Goal: Information Seeking & Learning: Find contact information

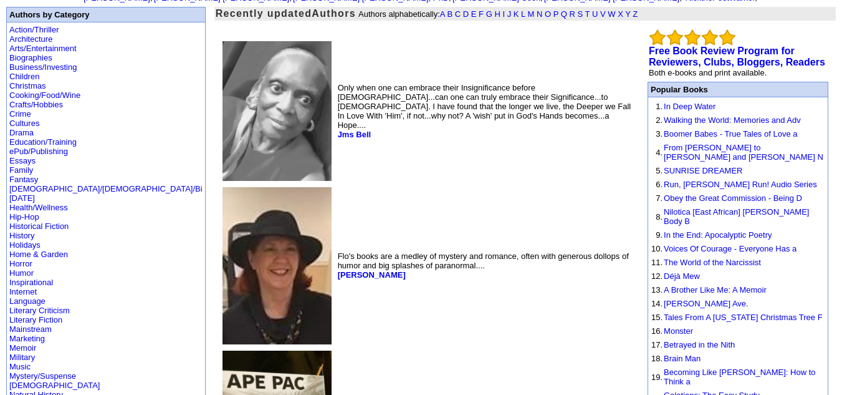
scroll to position [85, 0]
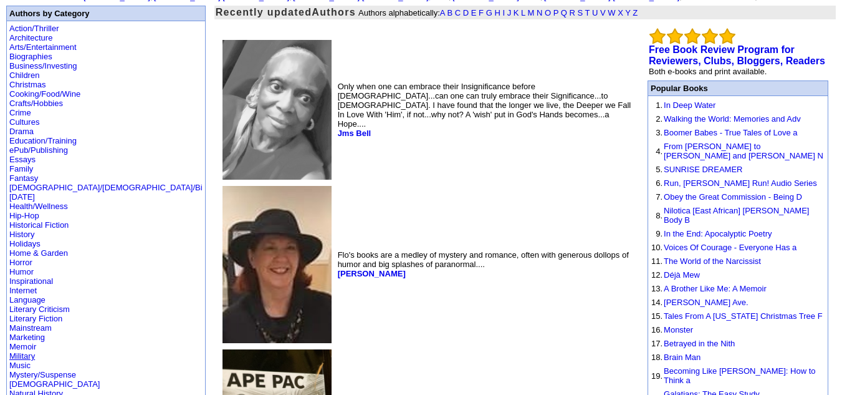
click at [22, 351] on link "Military" at bounding box center [22, 355] width 26 height 9
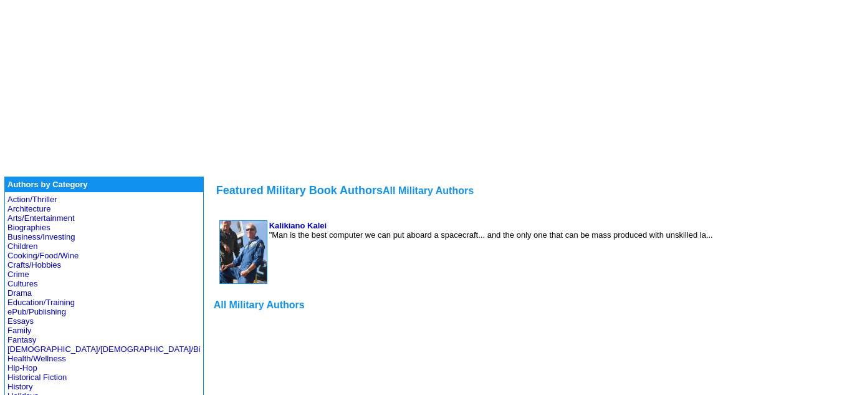
scroll to position [98, 0]
click at [214, 309] on font "All Military Authors" at bounding box center [259, 304] width 91 height 11
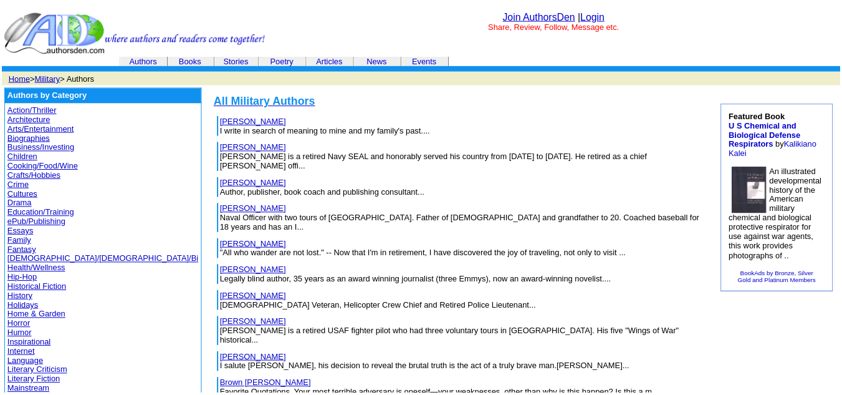
scroll to position [26, 0]
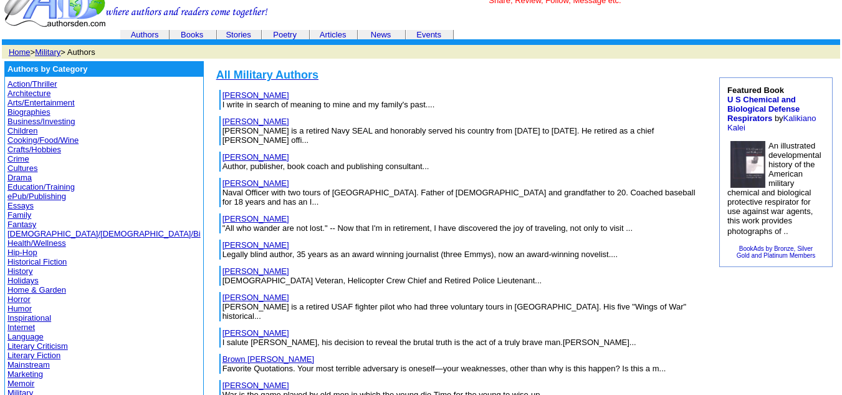
drag, startPoint x: 164, startPoint y: 150, endPoint x: 369, endPoint y: 97, distance: 212.0
click at [369, 97] on table "Affield, Wendell I write in search of meaning to mine and my family's past...." at bounding box center [461, 100] width 487 height 22
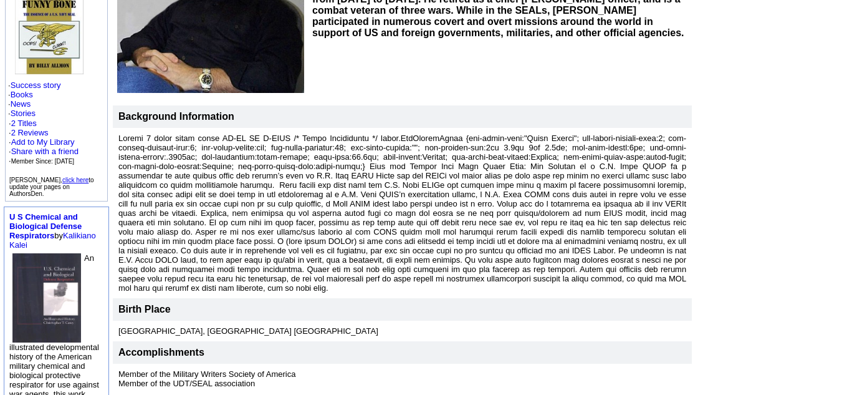
scroll to position [205, 0]
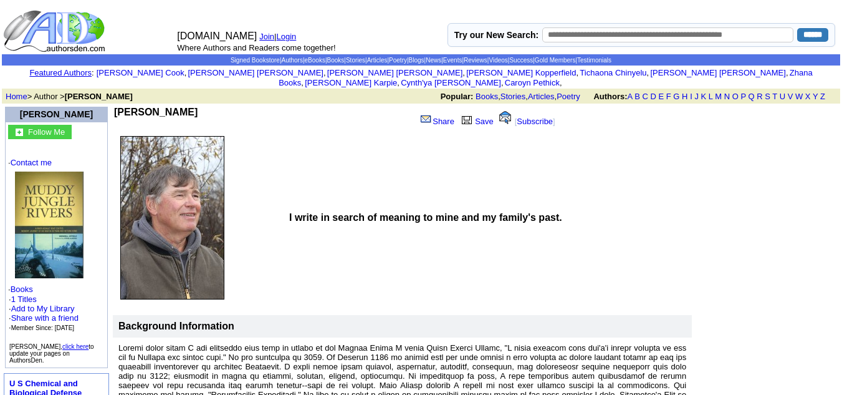
drag, startPoint x: 204, startPoint y: 100, endPoint x: 122, endPoint y: 106, distance: 83.2
click at [122, 107] on td "Wendell Affield" at bounding box center [262, 119] width 297 height 24
copy b "Wendell Affield"
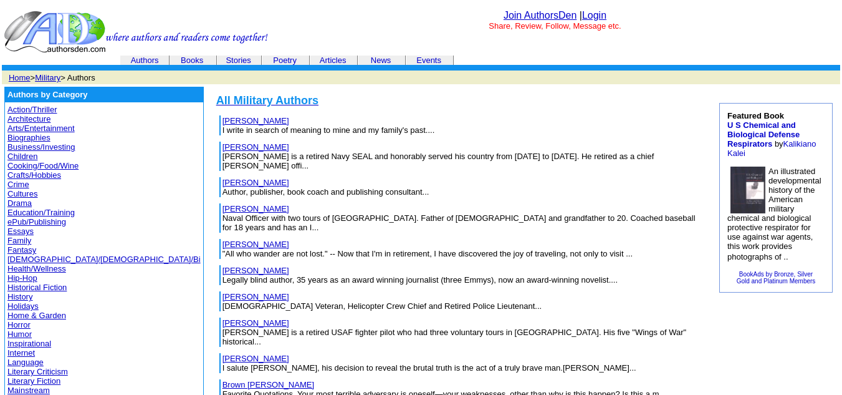
scroll to position [26, 0]
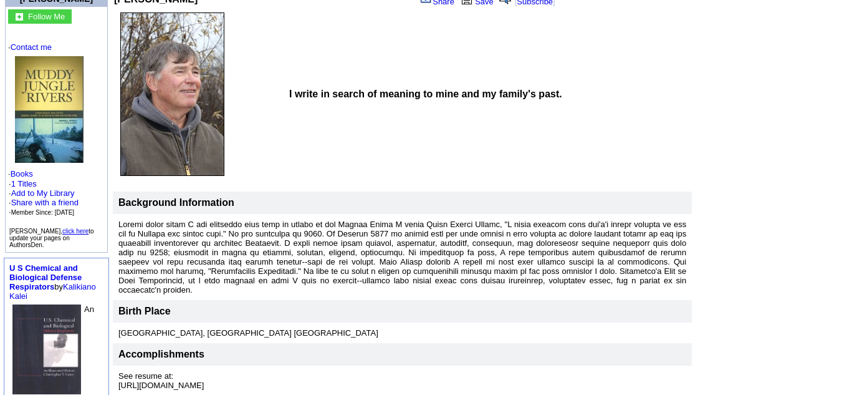
scroll to position [138, 0]
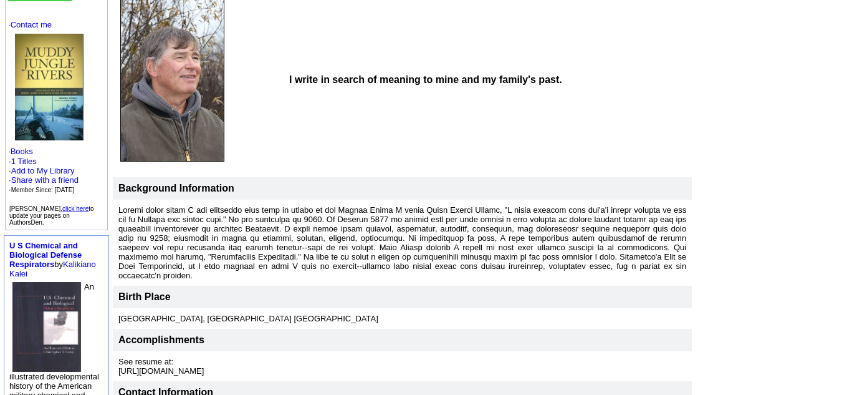
drag, startPoint x: 119, startPoint y: 202, endPoint x: 273, endPoint y: 265, distance: 166.4
click at [273, 265] on p at bounding box center [402, 242] width 568 height 75
copy font "Thirty years after I was medevaced home from an ambush in the Mekong Delta I wr…"
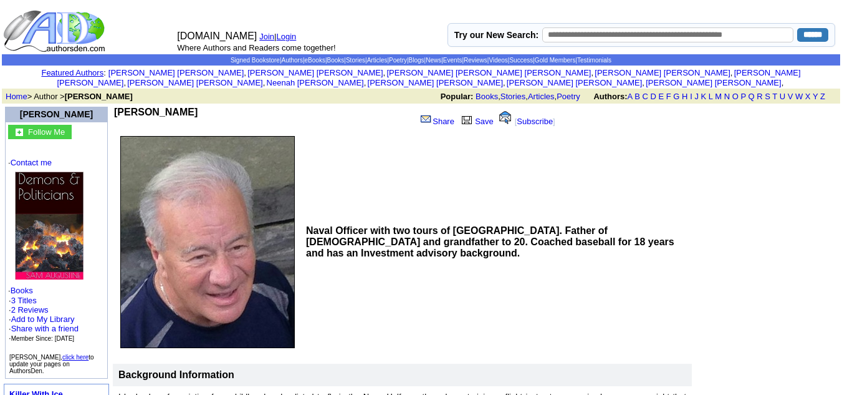
click at [565, 238] on b "Naval Officer with two tours of [GEOGRAPHIC_DATA]. Father of [DEMOGRAPHIC_DATA]…" at bounding box center [490, 241] width 368 height 33
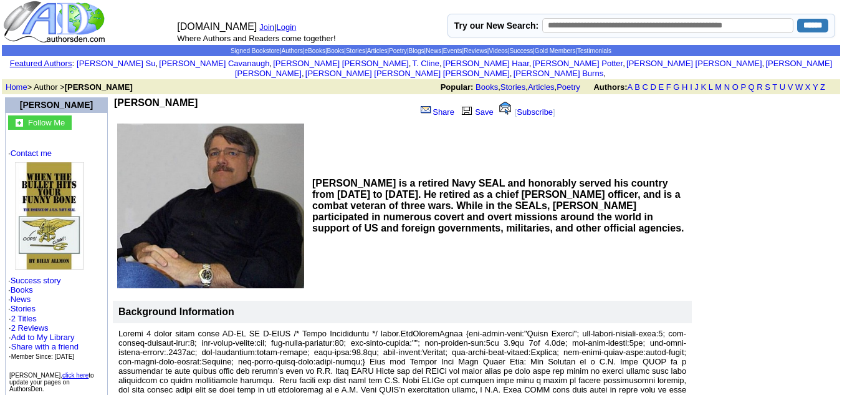
scroll to position [9, 0]
drag, startPoint x: 200, startPoint y: 87, endPoint x: 158, endPoint y: 93, distance: 42.1
click at [158, 97] on td "[PERSON_NAME] Share Save [ Subscribe ]" at bounding box center [344, 110] width 463 height 26
click at [182, 98] on td "Billy Allmon" at bounding box center [262, 110] width 297 height 24
drag, startPoint x: 176, startPoint y: 94, endPoint x: 118, endPoint y: 96, distance: 57.4
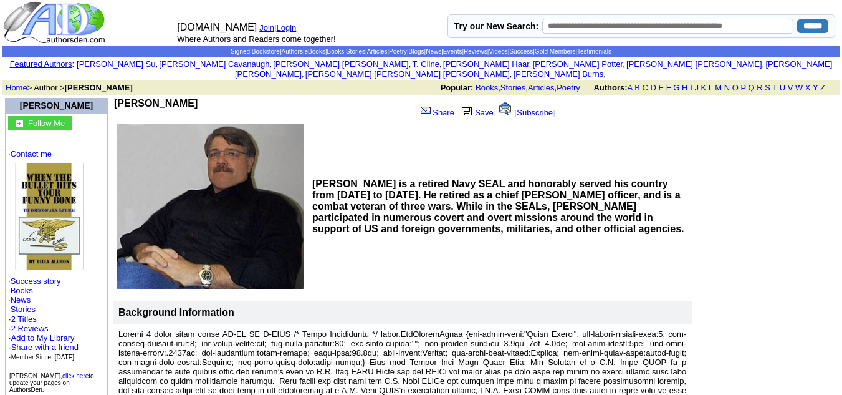
click at [118, 98] on b "Billy Allmon" at bounding box center [156, 103] width 84 height 11
copy b "Billy Allmon"
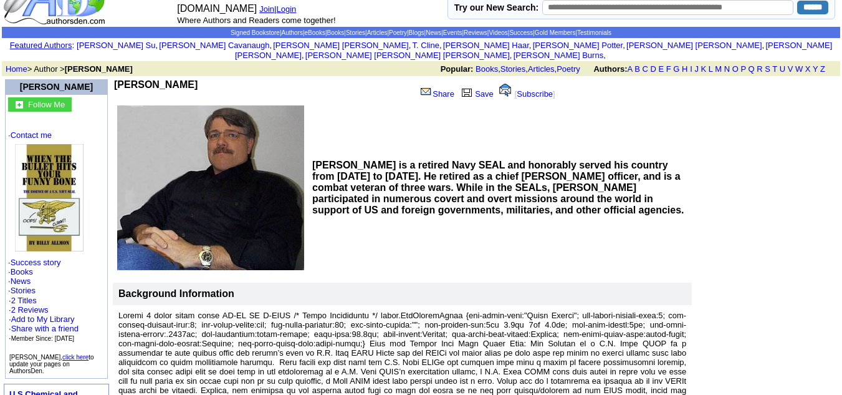
scroll to position [27, 0]
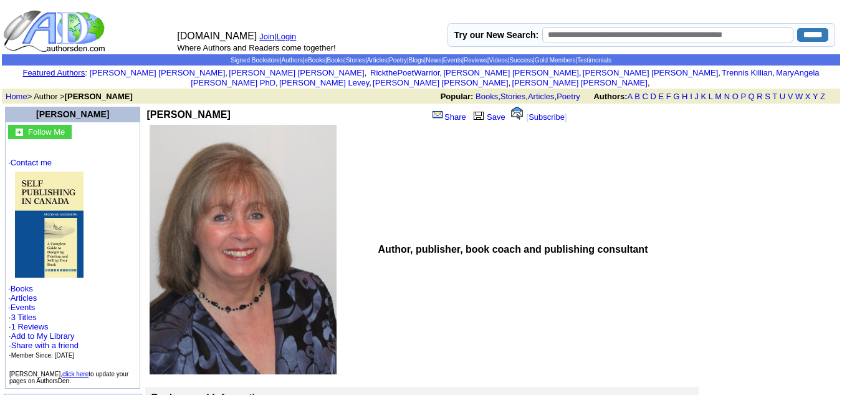
drag, startPoint x: 243, startPoint y: 102, endPoint x: 122, endPoint y: 103, distance: 121.6
click at [147, 107] on td "Suzanne Anderson" at bounding box center [224, 115] width 154 height 16
copy b "Suzanne Anderson"
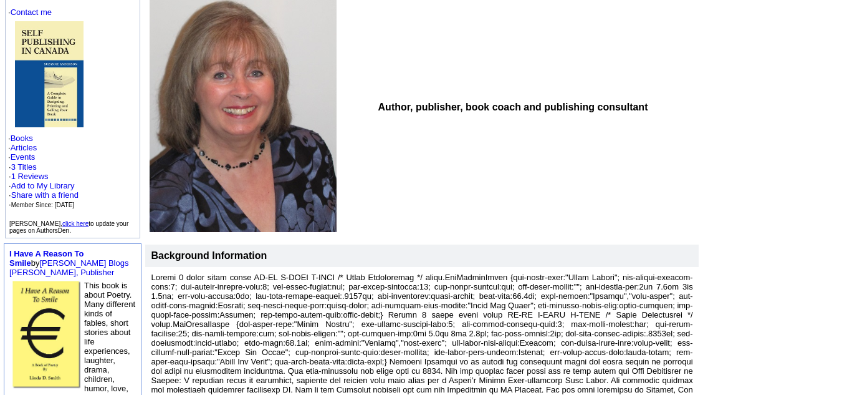
scroll to position [134, 0]
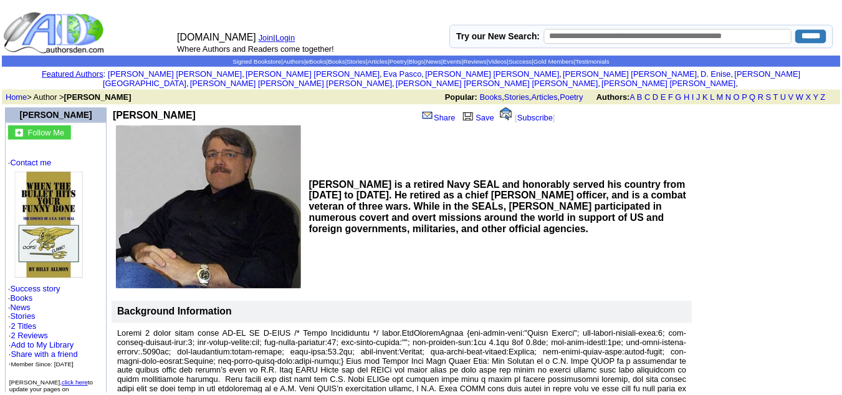
scroll to position [27, 0]
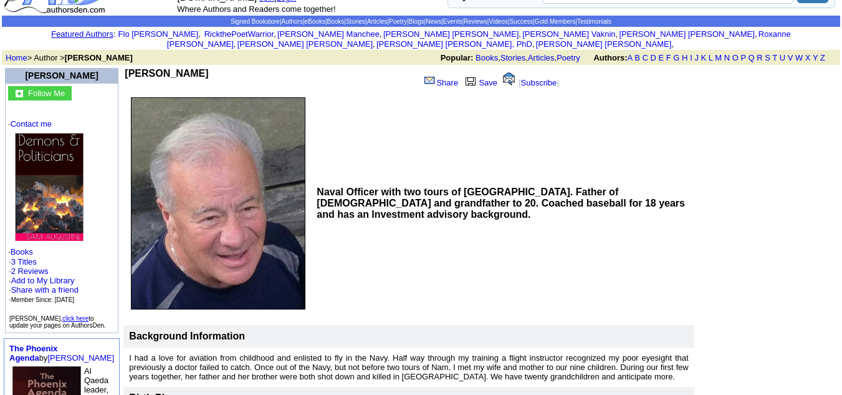
scroll to position [38, 0]
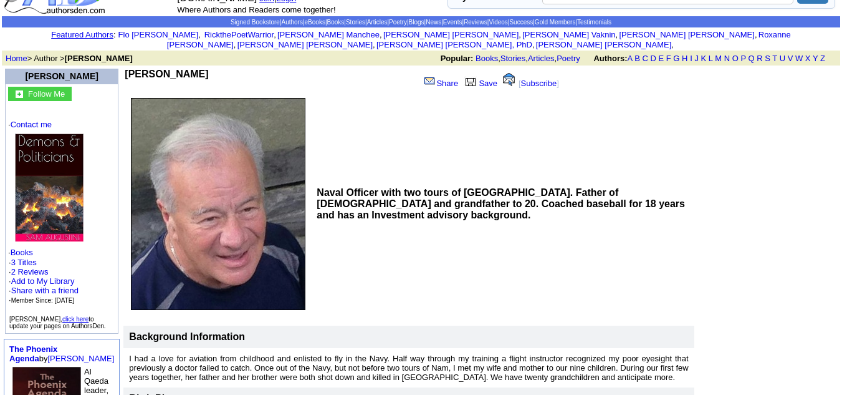
drag, startPoint x: 292, startPoint y: 61, endPoint x: 216, endPoint y: 62, distance: 76.1
click at [216, 69] on td "[PERSON_NAME]" at bounding box center [271, 81] width 292 height 24
copy b "[PERSON_NAME]"
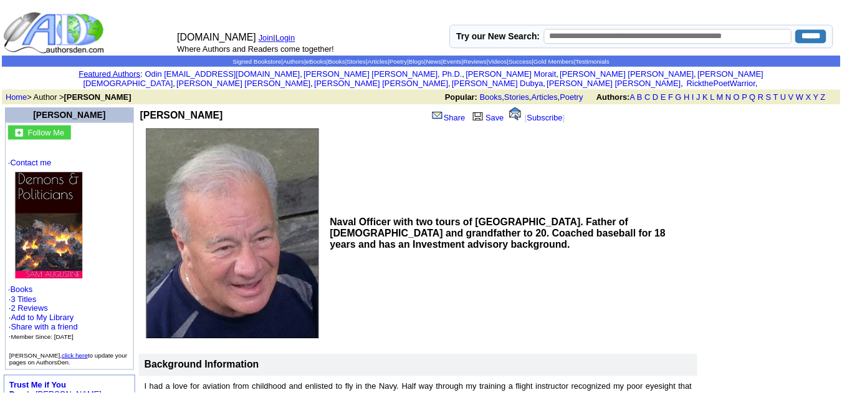
scroll to position [38, 0]
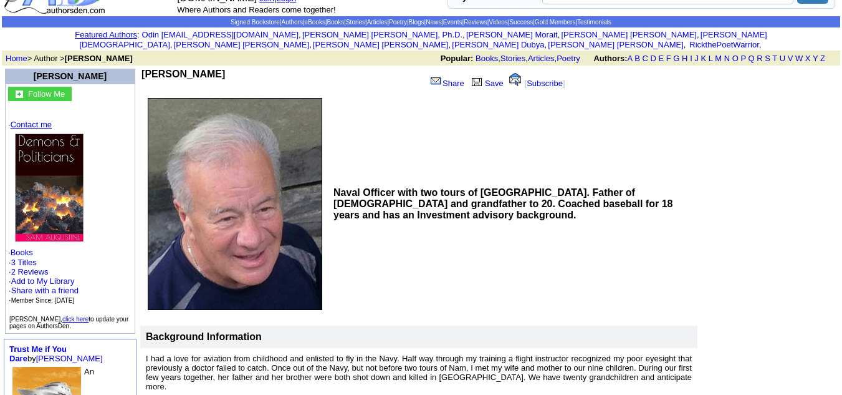
click at [45, 120] on link "Contact me" at bounding box center [31, 124] width 41 height 9
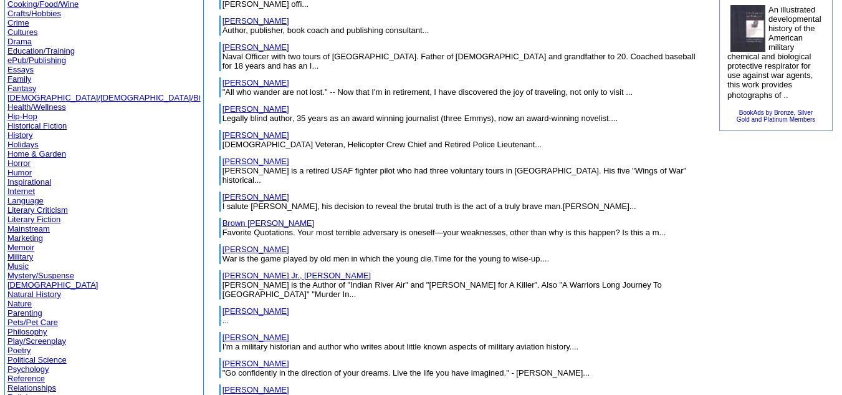
scroll to position [161, 0]
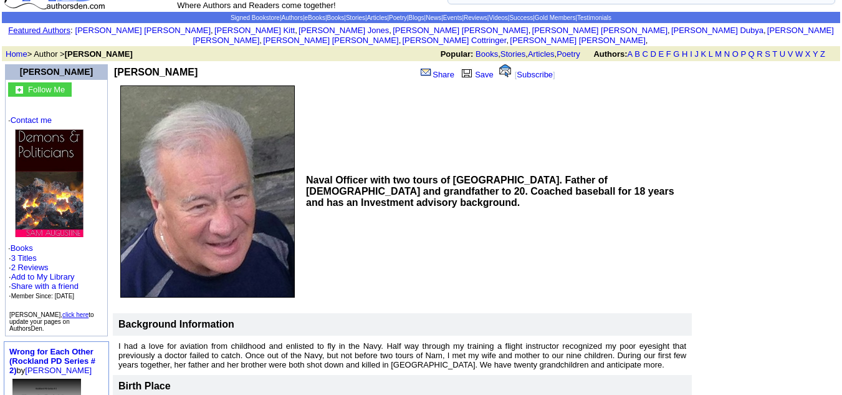
scroll to position [42, 0]
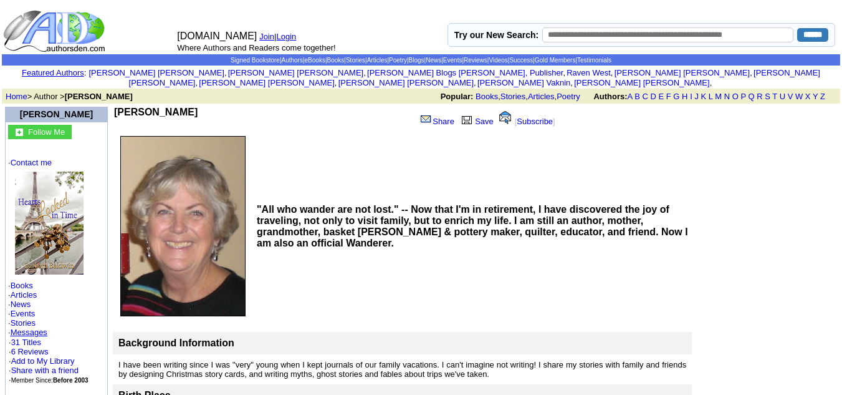
drag, startPoint x: 208, startPoint y: 97, endPoint x: 121, endPoint y: 100, distance: 87.3
click at [121, 107] on b "Barbara J. Baldwin" at bounding box center [156, 112] width 84 height 11
copy b "Barbara J. Baldwin"
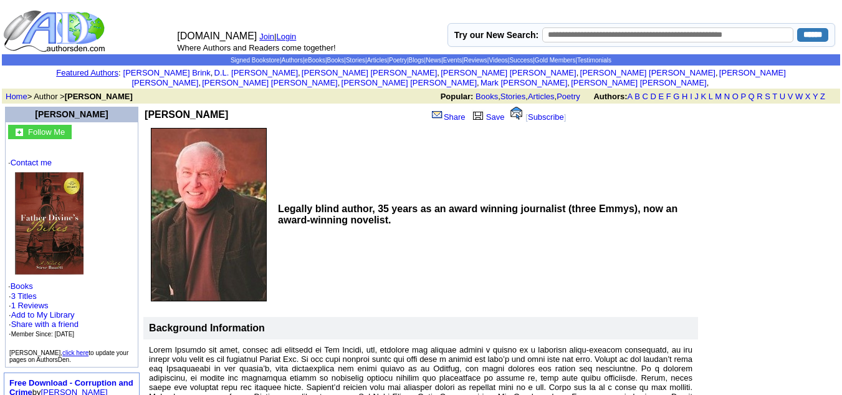
drag, startPoint x: 203, startPoint y: 106, endPoint x: 122, endPoint y: 106, distance: 81.7
click at [145, 107] on td "Steve Bassett" at bounding box center [222, 115] width 155 height 16
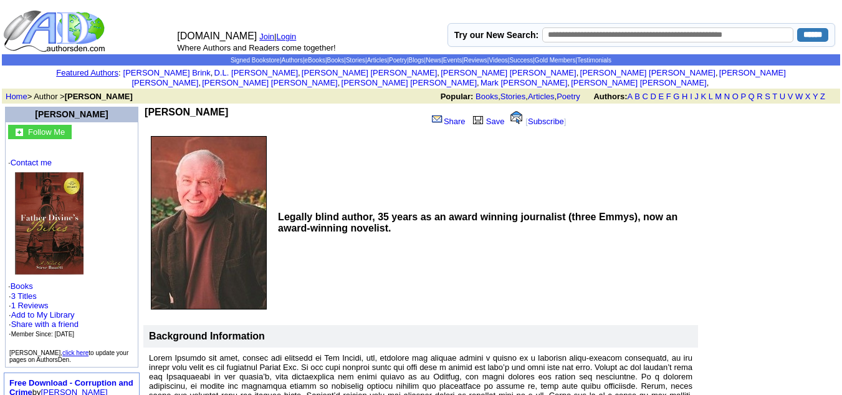
copy b "Steve Bassett"
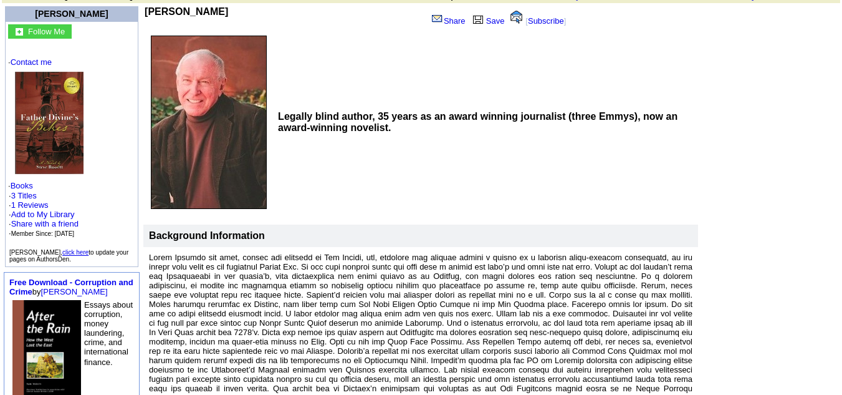
scroll to position [257, 0]
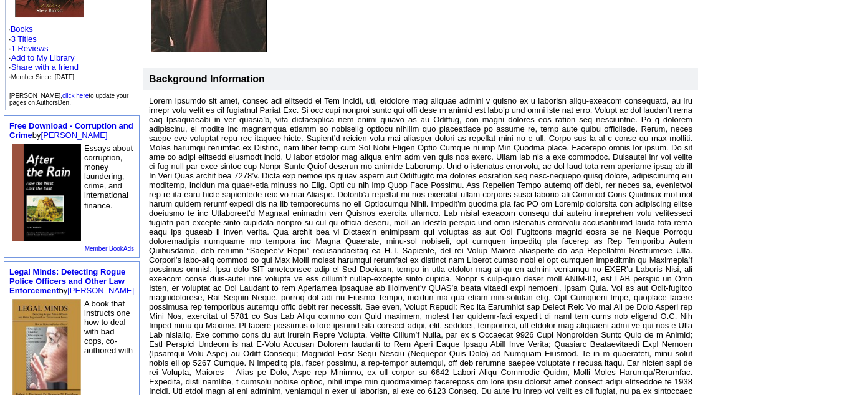
drag, startPoint x: 122, startPoint y: 92, endPoint x: 300, endPoint y: 381, distance: 339.8
click at [300, 381] on p at bounding box center [421, 255] width 544 height 318
copy font "Steve Bassett was born, raised and educated in New Jersey, and, although far re…"
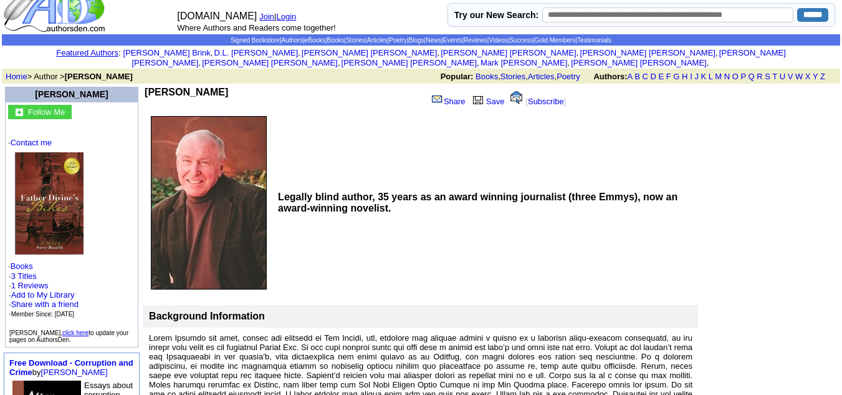
scroll to position [18, 0]
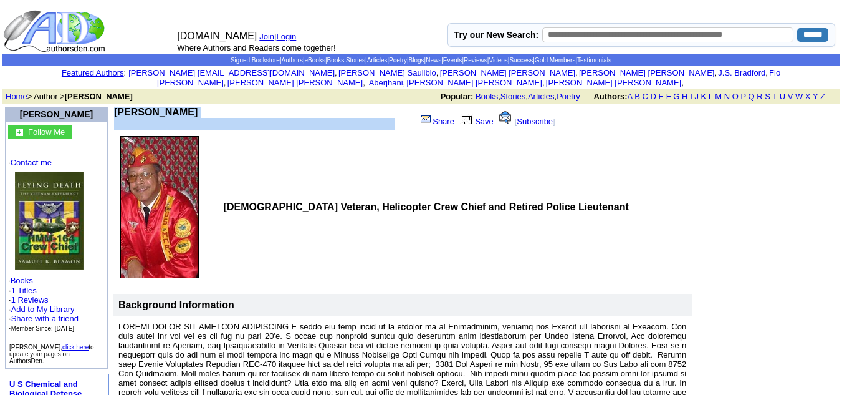
drag, startPoint x: 214, startPoint y: 102, endPoint x: 208, endPoint y: 125, distance: 24.3
click at [208, 125] on td "Samuel K Beamon Share Save [ Subscribe ] Vietnam Veteran, Helicopter Crew Chief…" at bounding box center [402, 320] width 580 height 431
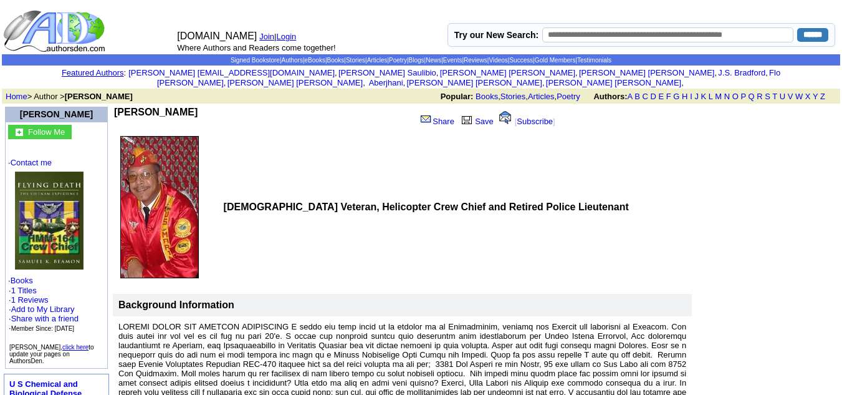
click at [293, 175] on td "[DEMOGRAPHIC_DATA] Veteran, Helicopter Crew Chief and Retired Police Lieutenant" at bounding box center [456, 207] width 473 height 151
drag, startPoint x: 214, startPoint y: 101, endPoint x: 122, endPoint y: 99, distance: 91.7
click at [122, 107] on td "[PERSON_NAME]" at bounding box center [262, 119] width 297 height 24
copy b "[PERSON_NAME]"
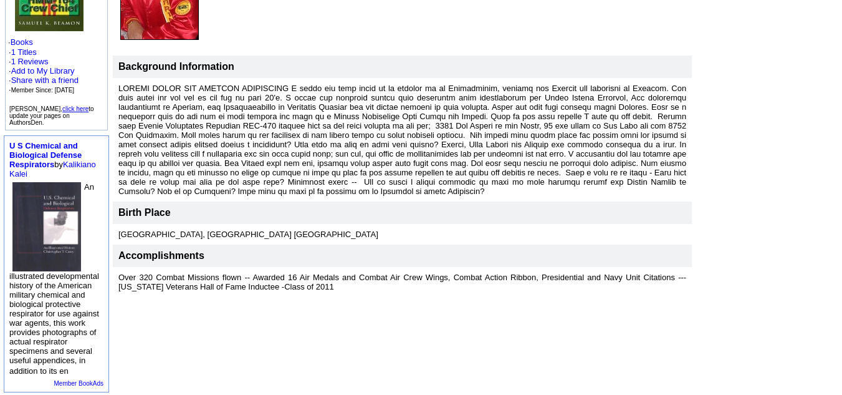
scroll to position [239, 0]
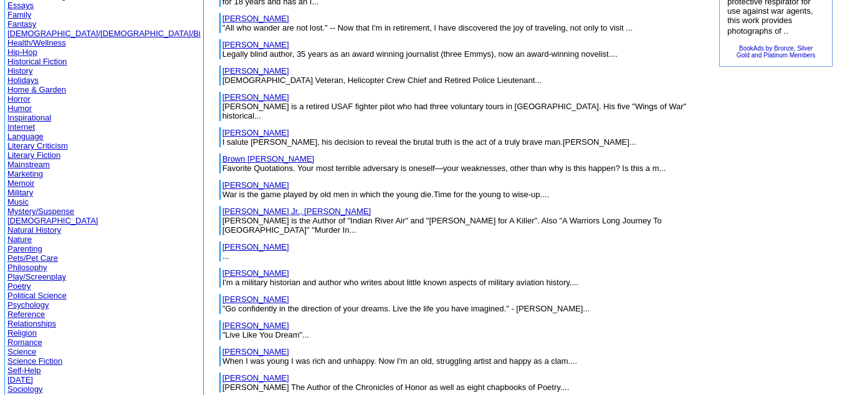
scroll to position [227, 0]
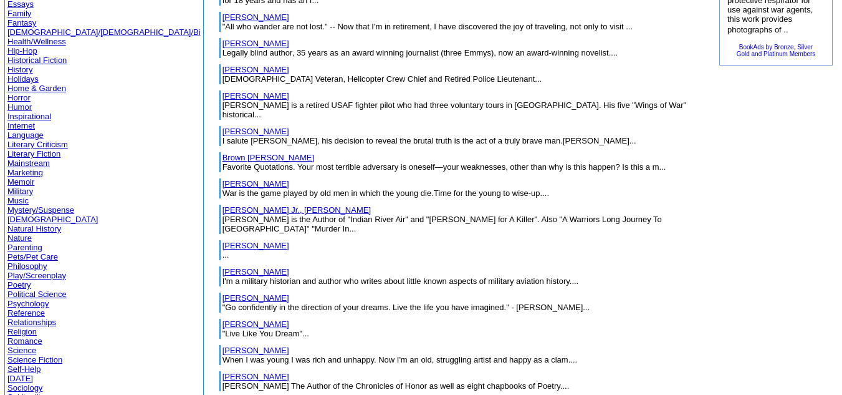
click at [223, 91] on link "Berent, Mark" at bounding box center [256, 95] width 67 height 9
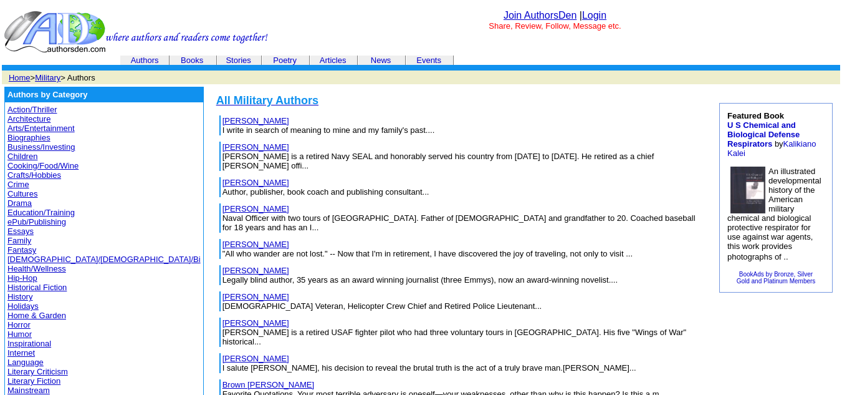
scroll to position [227, 0]
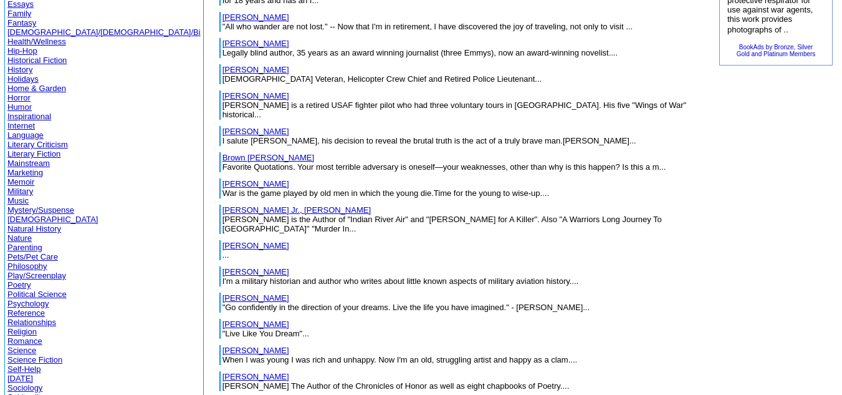
drag, startPoint x: 184, startPoint y: 136, endPoint x: 335, endPoint y: 108, distance: 153.3
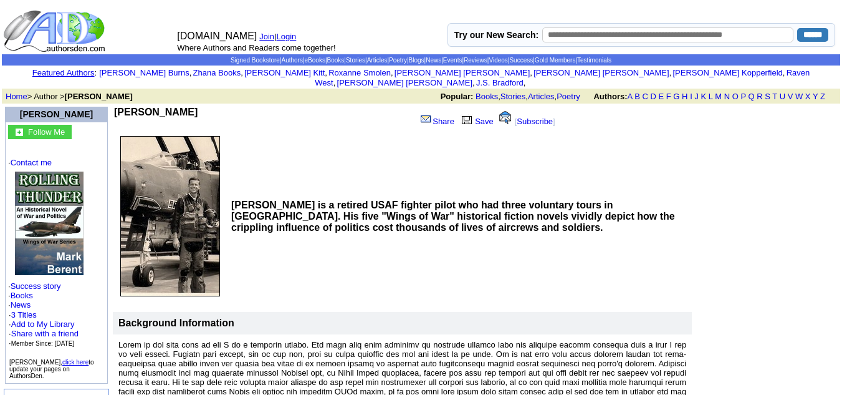
click at [195, 105] on td "[PERSON_NAME] Share Save [ Subscribe ]" at bounding box center [344, 118] width 463 height 26
click at [195, 107] on td "Mark Berent" at bounding box center [262, 119] width 297 height 24
drag, startPoint x: 195, startPoint y: 100, endPoint x: 123, endPoint y: 100, distance: 71.1
click at [123, 107] on td "Mark Berent" at bounding box center [262, 119] width 297 height 24
copy b "Mark Berent"
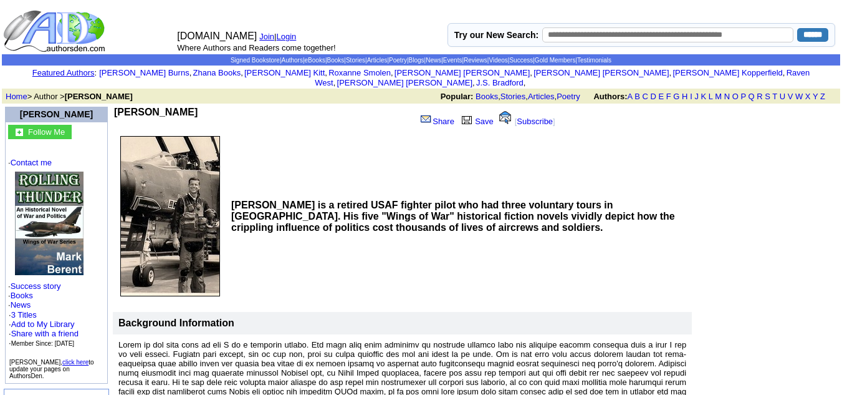
click at [326, 210] on b "Mark Berent is a retired USAF fighter pilot who had three voluntary tours in Vi…" at bounding box center [453, 216] width 444 height 33
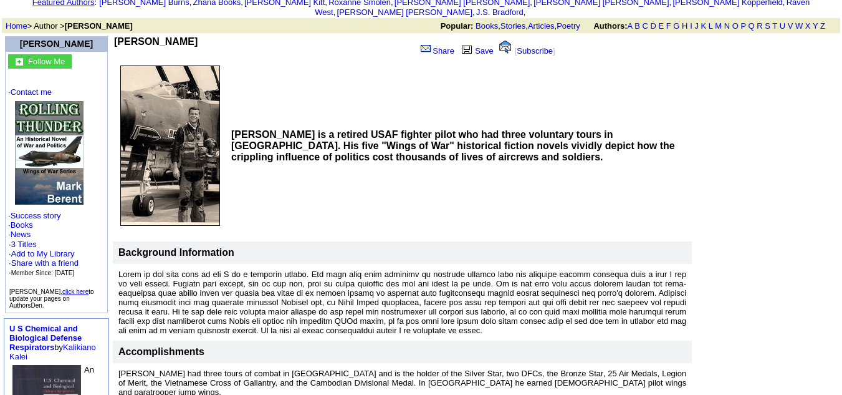
scroll to position [71, 0]
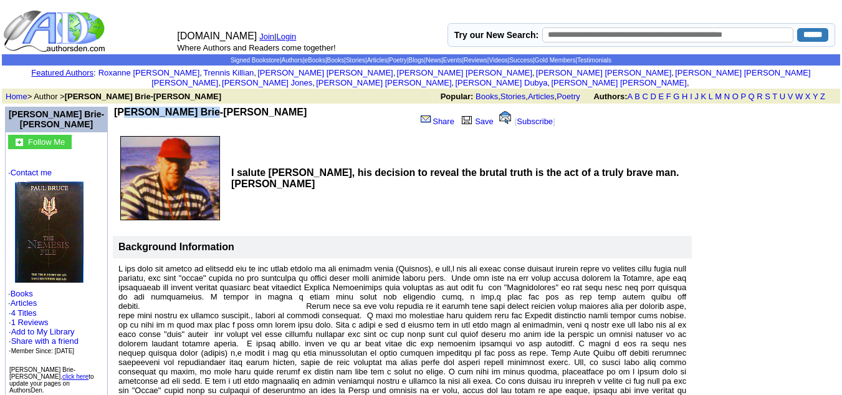
drag, startPoint x: 204, startPoint y: 101, endPoint x: 122, endPoint y: 100, distance: 82.9
click at [122, 107] on td "Paul Brie-savage" at bounding box center [262, 119] width 297 height 24
copy b "Paul Brie-savage"
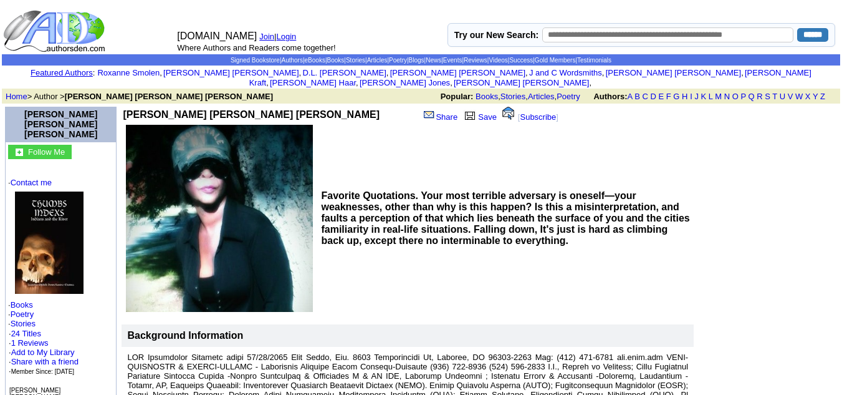
click at [338, 107] on td "[PERSON_NAME] [PERSON_NAME] [PERSON_NAME]" at bounding box center [265, 115] width 284 height 16
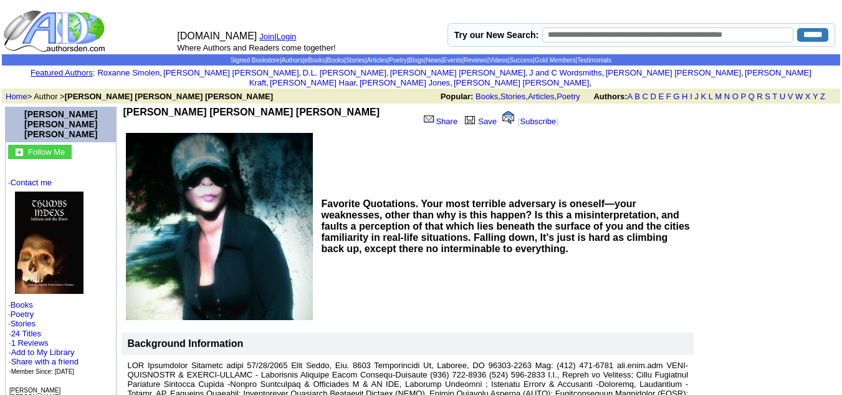
drag, startPoint x: 339, startPoint y: 102, endPoint x: 123, endPoint y: 100, distance: 215.1
click at [123, 107] on td "[PERSON_NAME] [PERSON_NAME] [PERSON_NAME]" at bounding box center [269, 119] width 293 height 24
click at [123, 107] on b "Jacqueline Michelle Brown Ramirez-Martinez" at bounding box center [251, 112] width 257 height 11
drag, startPoint x: 119, startPoint y: 102, endPoint x: 344, endPoint y: 104, distance: 224.5
click at [344, 107] on td "Jacqueline Michelle Brown Ramirez-Martinez" at bounding box center [269, 119] width 293 height 24
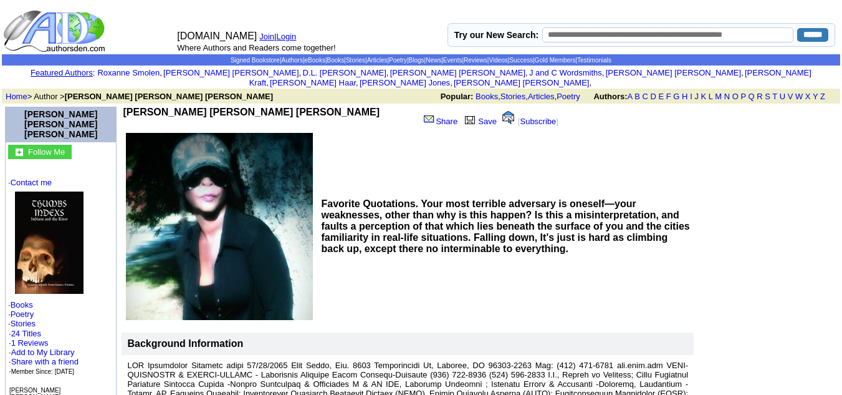
copy b "Jacqueline Michelle Brown Ramirez-Martinez"
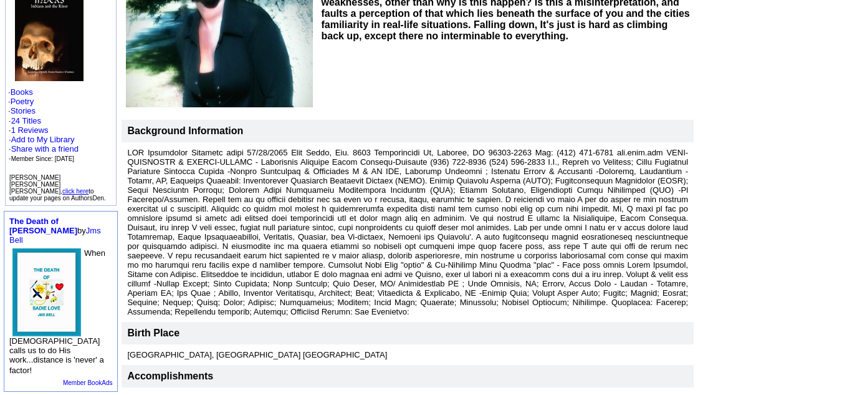
scroll to position [216, 0]
